Goal: Browse casually: Explore the website without a specific task or goal

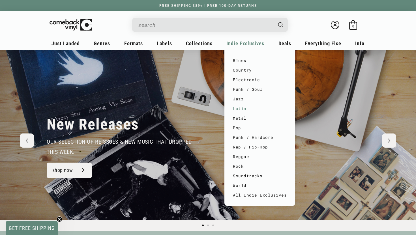
click at [245, 106] on link "Latin" at bounding box center [260, 109] width 54 height 10
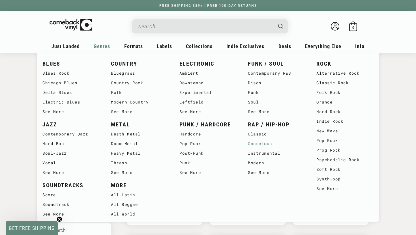
scroll to position [26, 0]
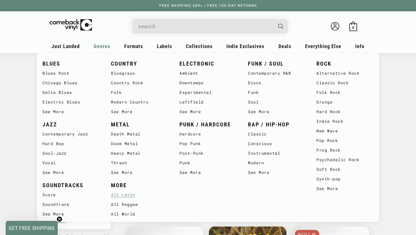
click at [131, 194] on link "All Latin" at bounding box center [139, 195] width 57 height 10
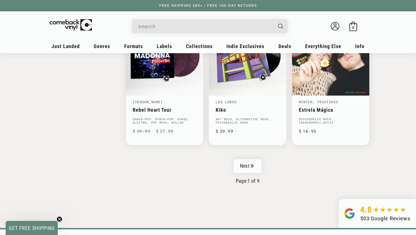
scroll to position [926, 0]
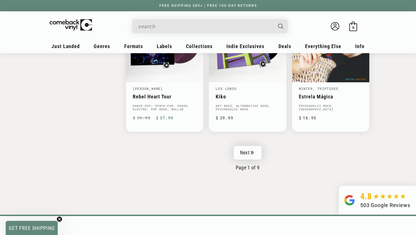
click at [256, 151] on link "Next" at bounding box center [248, 153] width 28 height 14
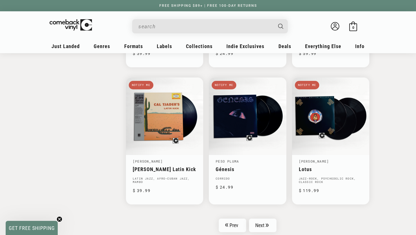
scroll to position [864, 0]
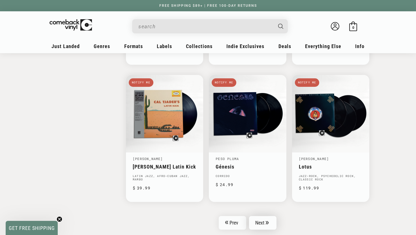
click at [260, 220] on link "Next" at bounding box center [263, 223] width 28 height 14
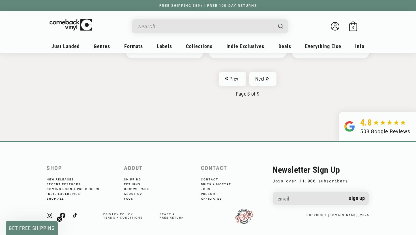
scroll to position [992, 0]
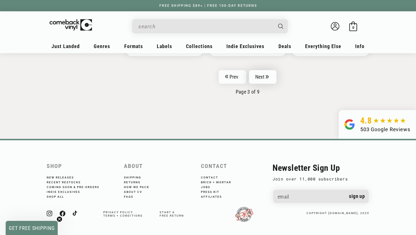
click at [265, 74] on link "Next" at bounding box center [263, 77] width 28 height 14
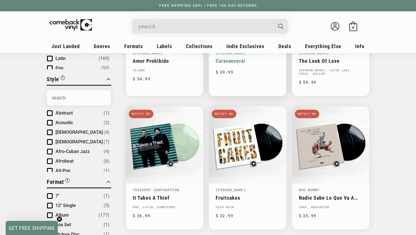
scroll to position [151, 0]
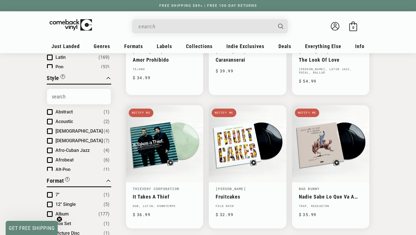
click at [272, 28] on input "When autocomplete results are available use up and down arrows to review and en…" at bounding box center [205, 27] width 134 height 12
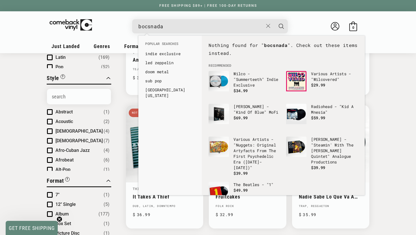
click at [150, 27] on input "bocsnada" at bounding box center [200, 27] width 125 height 12
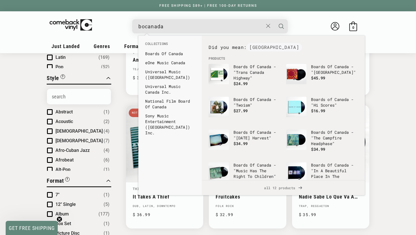
type input "bocanada"
click at [281, 28] on icon "Search" at bounding box center [281, 26] width 5 height 5
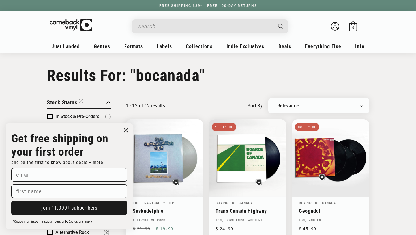
click at [125, 130] on icon "Close dialog" at bounding box center [125, 130] width 3 height 3
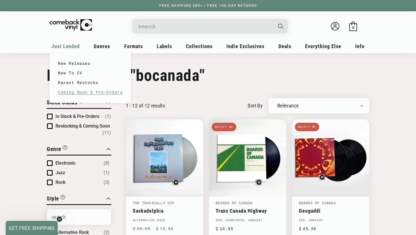
click at [87, 90] on link "Coming Soon & Pre-Orders" at bounding box center [90, 92] width 65 height 10
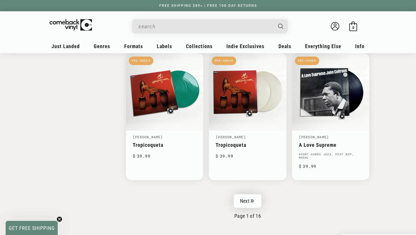
click at [250, 196] on link "Next" at bounding box center [248, 201] width 28 height 14
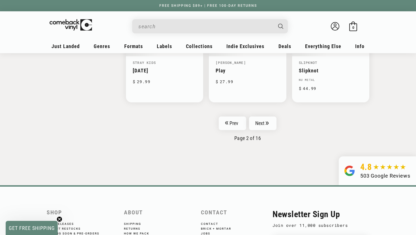
scroll to position [956, 0]
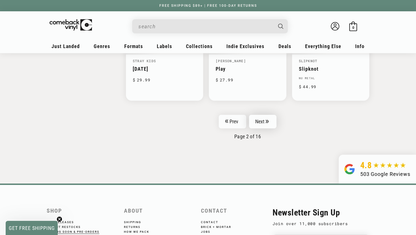
click at [263, 117] on link "Next" at bounding box center [263, 122] width 28 height 14
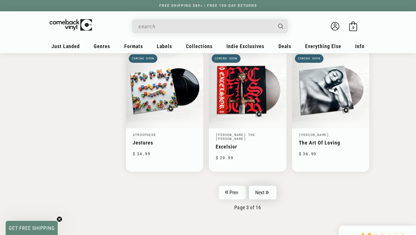
click at [262, 186] on link "Next" at bounding box center [263, 193] width 28 height 14
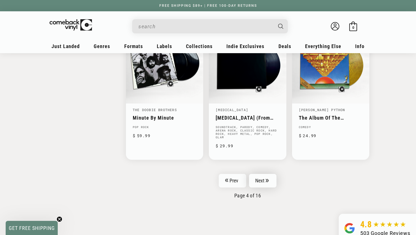
click at [269, 179] on link "Next" at bounding box center [263, 181] width 28 height 14
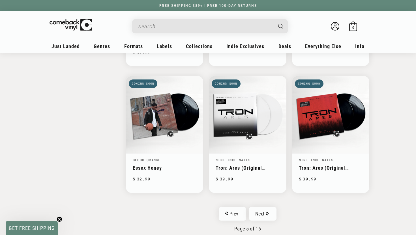
scroll to position [867, 0]
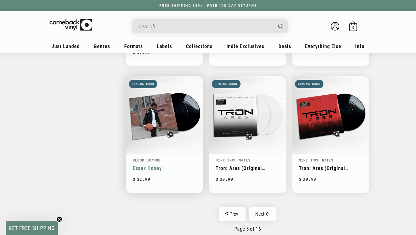
click at [171, 165] on link "Essex Honey" at bounding box center [165, 168] width 64 height 6
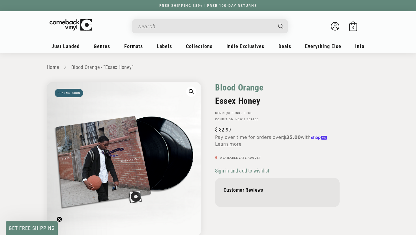
click at [242, 86] on link "Blood Orange" at bounding box center [239, 87] width 48 height 11
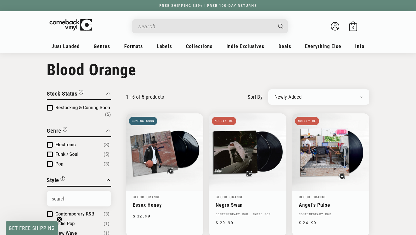
scroll to position [5, 0]
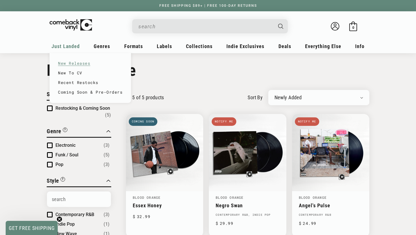
click at [75, 63] on link "New Releases" at bounding box center [90, 64] width 65 height 10
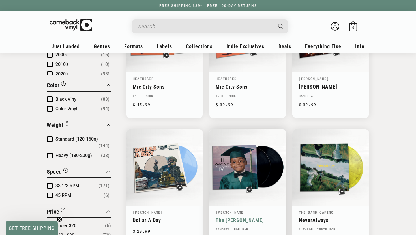
scroll to position [420, 0]
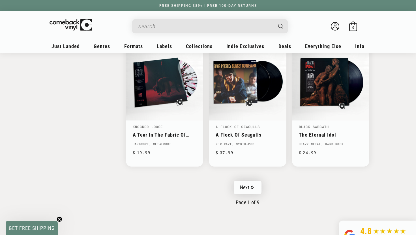
click at [250, 183] on link "Next" at bounding box center [248, 188] width 28 height 14
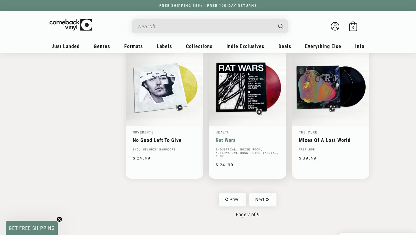
scroll to position [893, 0]
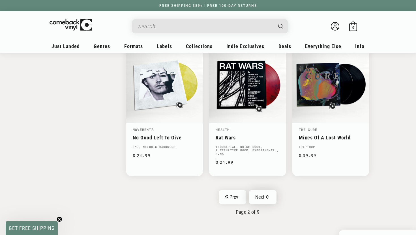
click at [263, 191] on link "Next" at bounding box center [263, 197] width 28 height 14
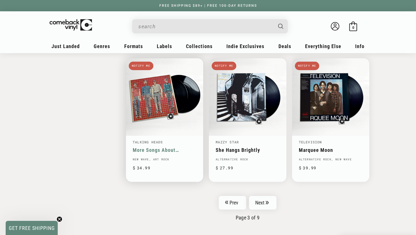
scroll to position [878, 0]
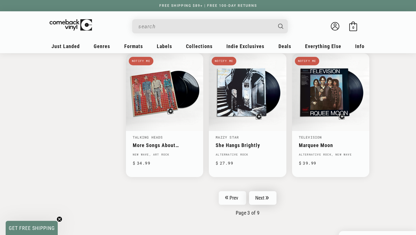
click at [254, 191] on link "Next" at bounding box center [263, 198] width 28 height 14
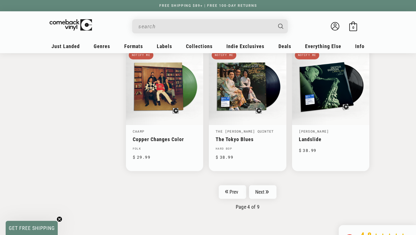
scroll to position [876, 0]
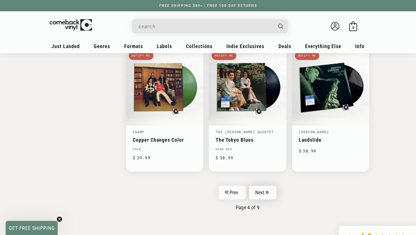
click at [269, 191] on icon "Pagination" at bounding box center [267, 192] width 3 height 3
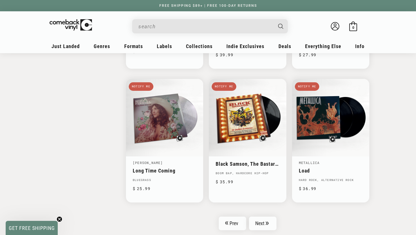
scroll to position [848, 0]
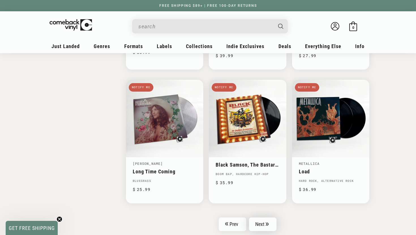
click at [268, 222] on icon "Pagination" at bounding box center [267, 223] width 3 height 3
